Goal: Check status: Check status

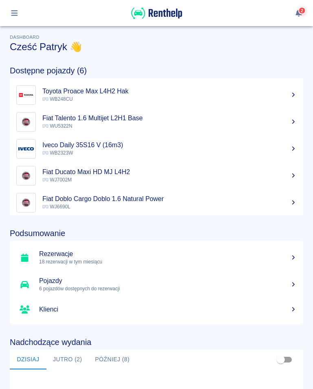
click at [15, 10] on icon "button" at bounding box center [14, 12] width 9 height 7
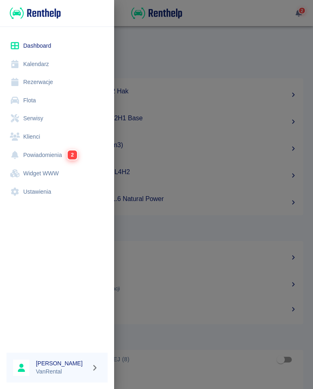
click at [40, 60] on link "Kalendarz" at bounding box center [57, 64] width 101 height 18
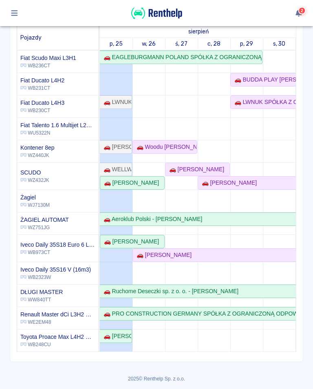
scroll to position [90, 0]
click at [120, 336] on div "🚗 [PERSON_NAME]" at bounding box center [115, 336] width 31 height 9
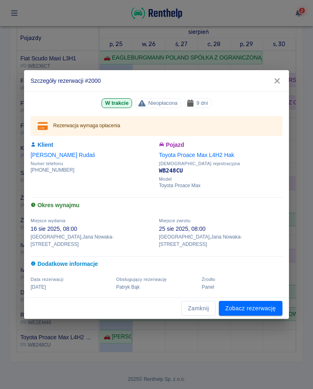
click at [280, 83] on icon "button" at bounding box center [277, 81] width 11 height 9
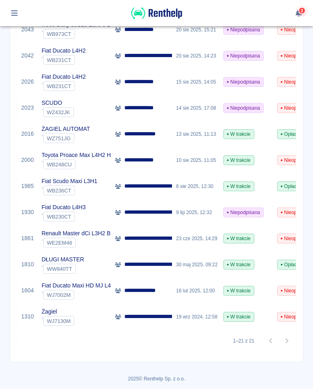
scroll to position [392, 0]
click at [16, 6] on button "button" at bounding box center [15, 13] width 16 height 14
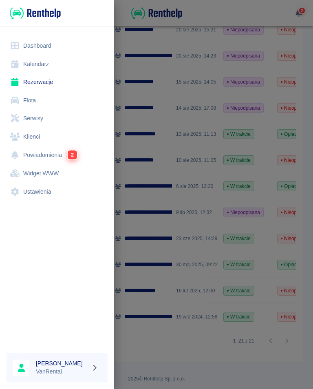
click at [38, 59] on link "Kalendarz" at bounding box center [57, 64] width 101 height 18
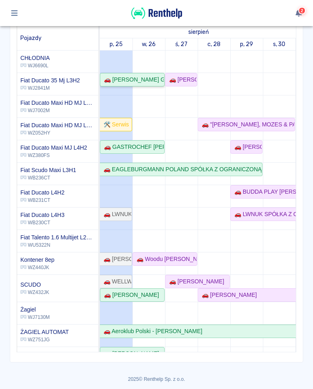
click at [156, 76] on div "🚗 [PERSON_NAME] GASTRONOMY - [PERSON_NAME]" at bounding box center [132, 79] width 63 height 9
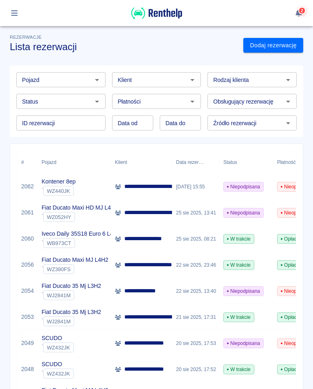
click at [13, 15] on icon "button" at bounding box center [14, 13] width 7 height 6
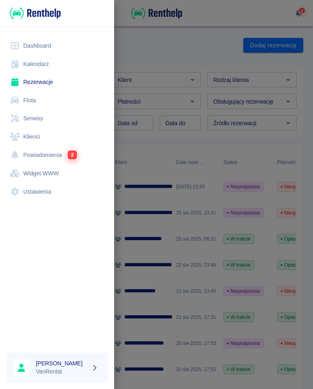
click at [35, 60] on link "Kalendarz" at bounding box center [57, 64] width 101 height 18
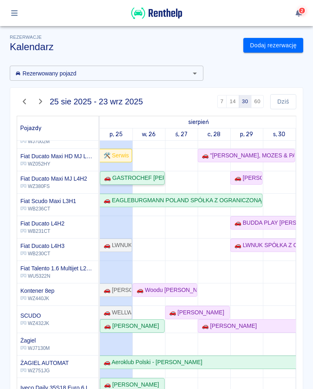
click at [146, 172] on link "🚗 GASTROCHEF [PERSON_NAME] - [GEOGRAPHIC_DATA][PERSON_NAME]" at bounding box center [132, 177] width 65 height 13
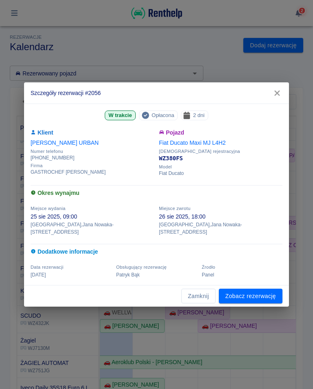
click at [278, 93] on icon "button" at bounding box center [277, 93] width 11 height 9
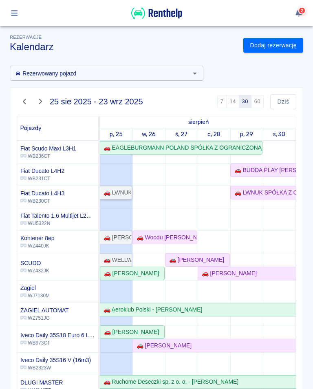
click at [126, 189] on div "🚗 LWNUK SPÓŁKA Z OGRANICZONĄ ODPOWIEDZIALNOŚCIĄ - [PERSON_NAME]" at bounding box center [115, 192] width 31 height 9
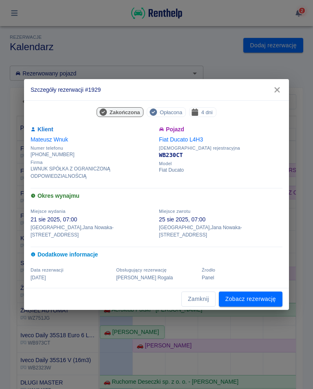
click at [280, 92] on icon "button" at bounding box center [277, 90] width 11 height 9
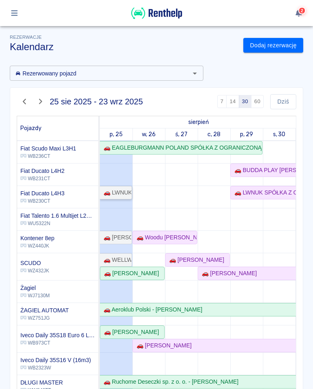
click at [117, 193] on div "🚗 LWNUK SPÓŁKA Z OGRANICZONĄ ODPOWIEDZIALNOŚCIĄ - [PERSON_NAME]" at bounding box center [115, 192] width 31 height 9
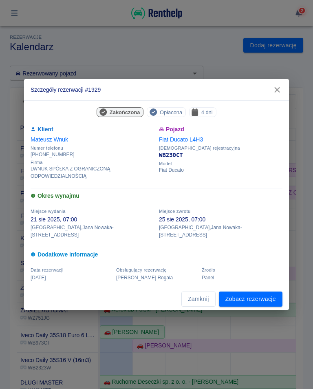
click at [257, 294] on link "Zobacz rezerwację" at bounding box center [251, 299] width 64 height 15
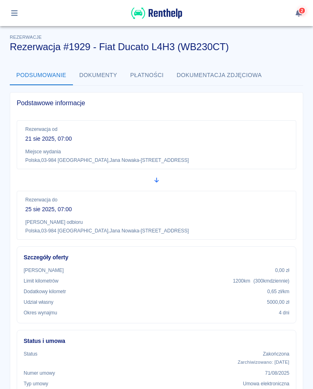
click at [17, 12] on icon "button" at bounding box center [14, 12] width 9 height 7
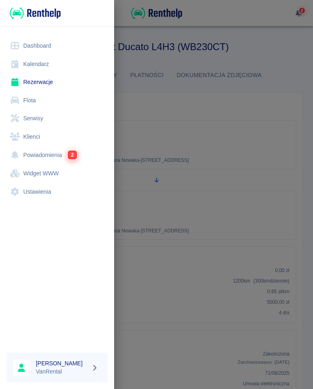
click at [37, 75] on link "Rezerwacje" at bounding box center [57, 82] width 101 height 18
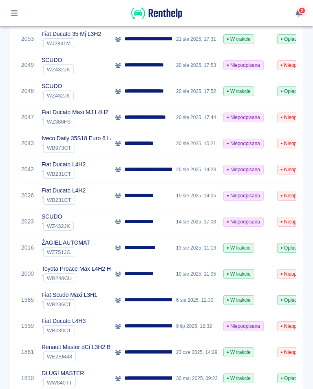
click at [198, 327] on div "9 lip 2025, 12:32" at bounding box center [195, 326] width 47 height 26
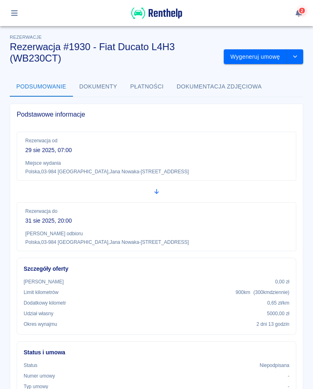
click at [13, 10] on icon "button" at bounding box center [14, 12] width 9 height 7
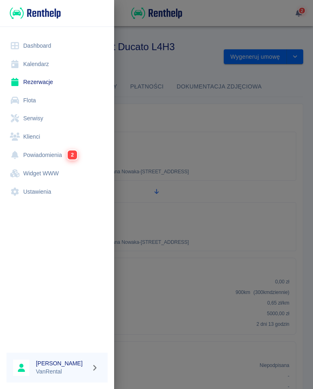
click at [157, 126] on div at bounding box center [156, 194] width 313 height 389
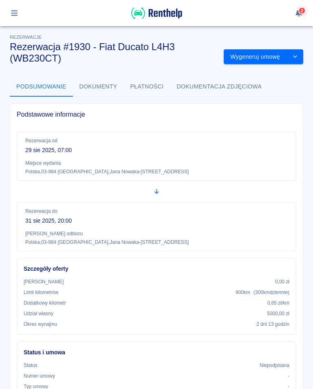
click at [15, 9] on button "button" at bounding box center [15, 13] width 16 height 14
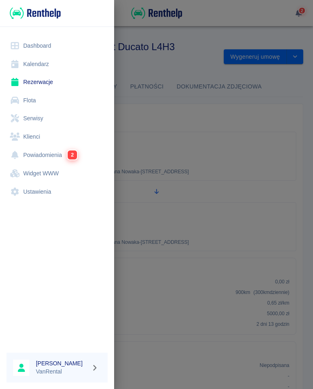
click at [37, 61] on link "Kalendarz" at bounding box center [57, 64] width 101 height 18
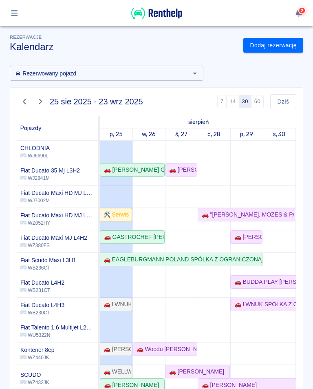
click at [11, 15] on icon "button" at bounding box center [14, 12] width 9 height 7
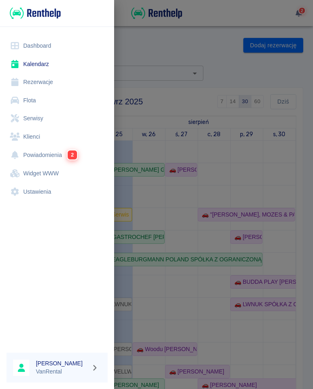
click at [42, 80] on link "Rezerwacje" at bounding box center [57, 82] width 101 height 18
